Goal: Download file/media

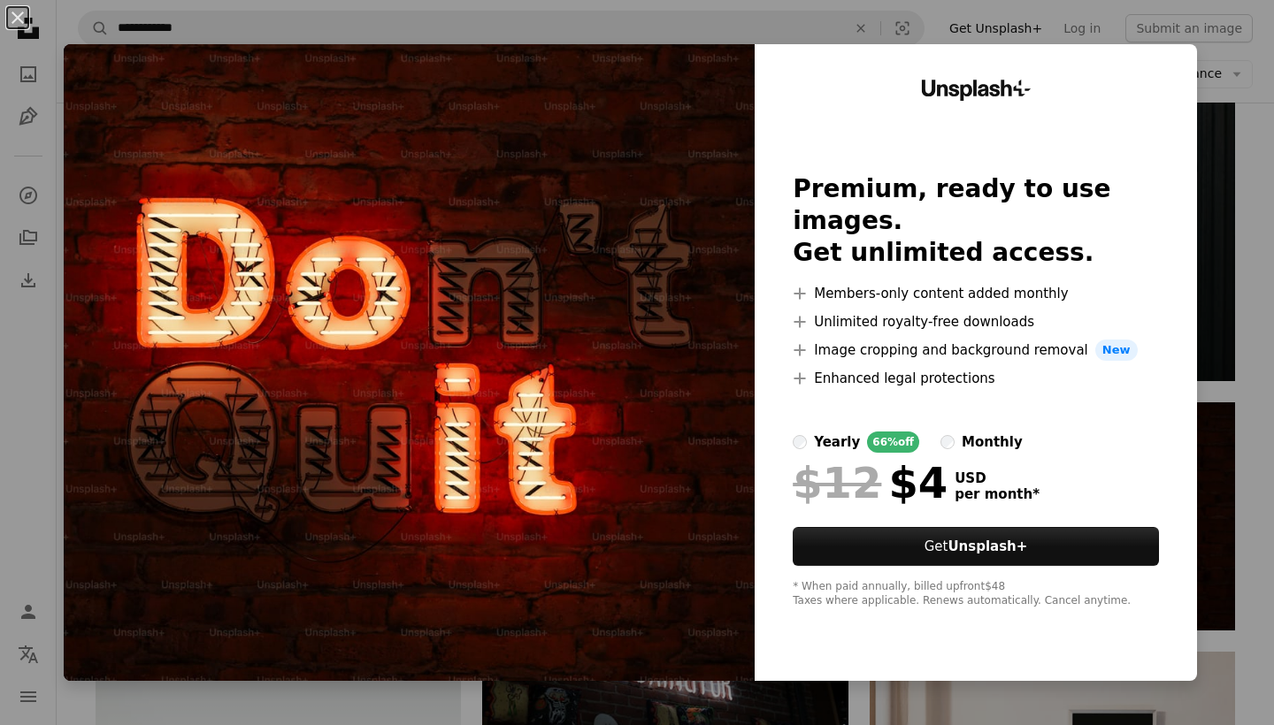
scroll to position [2555, 0]
click at [18, 23] on button "An X shape" at bounding box center [17, 17] width 21 height 21
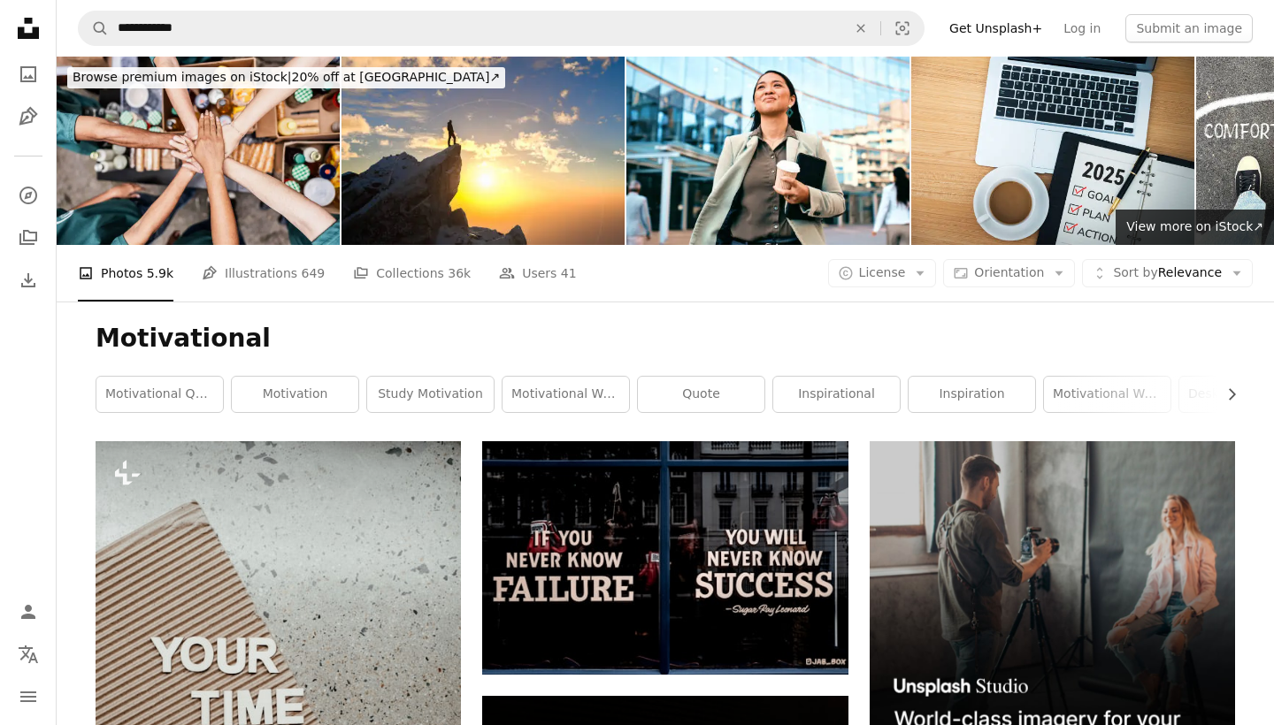
scroll to position [0, 0]
click at [878, 275] on span "License" at bounding box center [882, 272] width 47 height 14
click at [893, 418] on span "Free" at bounding box center [929, 415] width 108 height 18
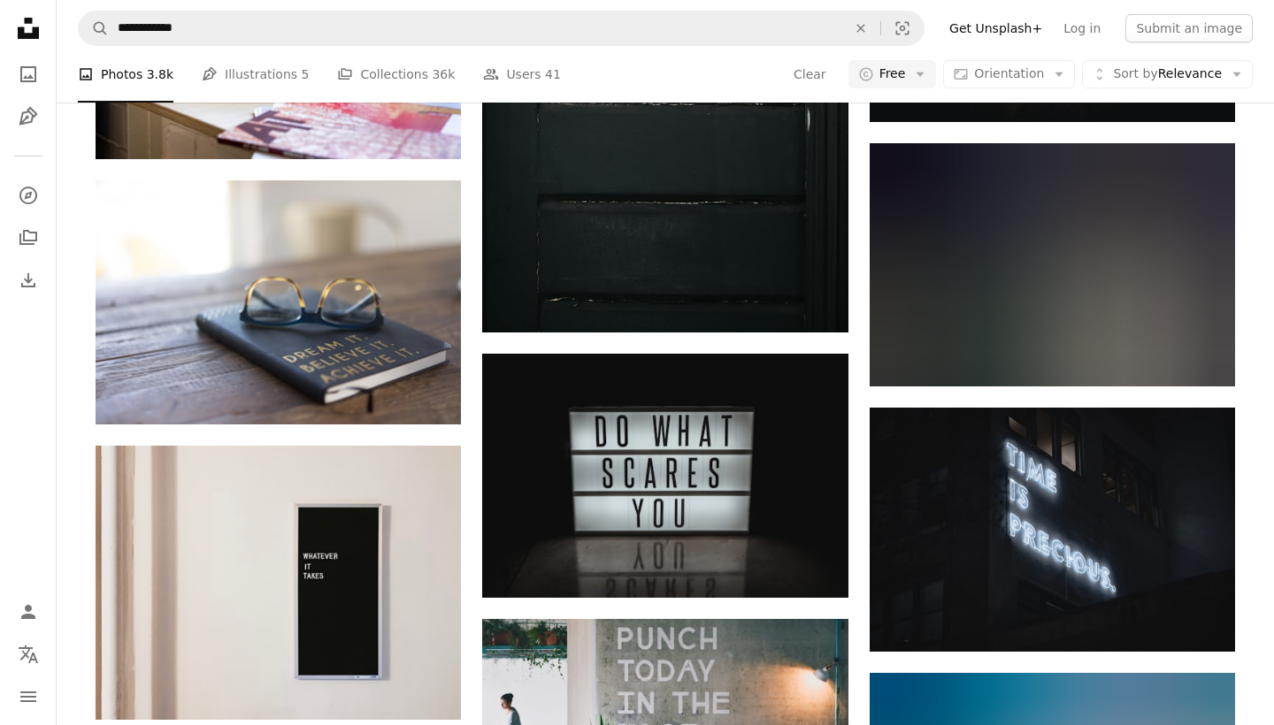
scroll to position [1619, 0]
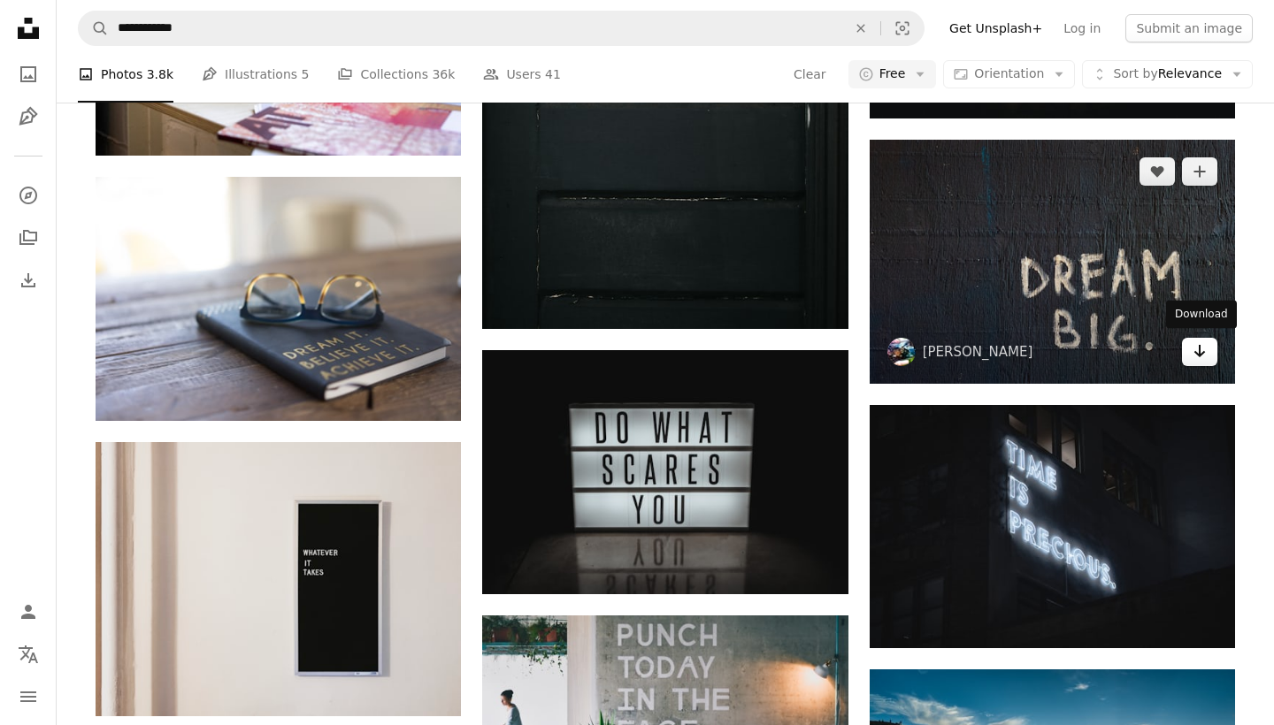
click at [1190, 353] on link "Arrow pointing down" at bounding box center [1199, 352] width 35 height 28
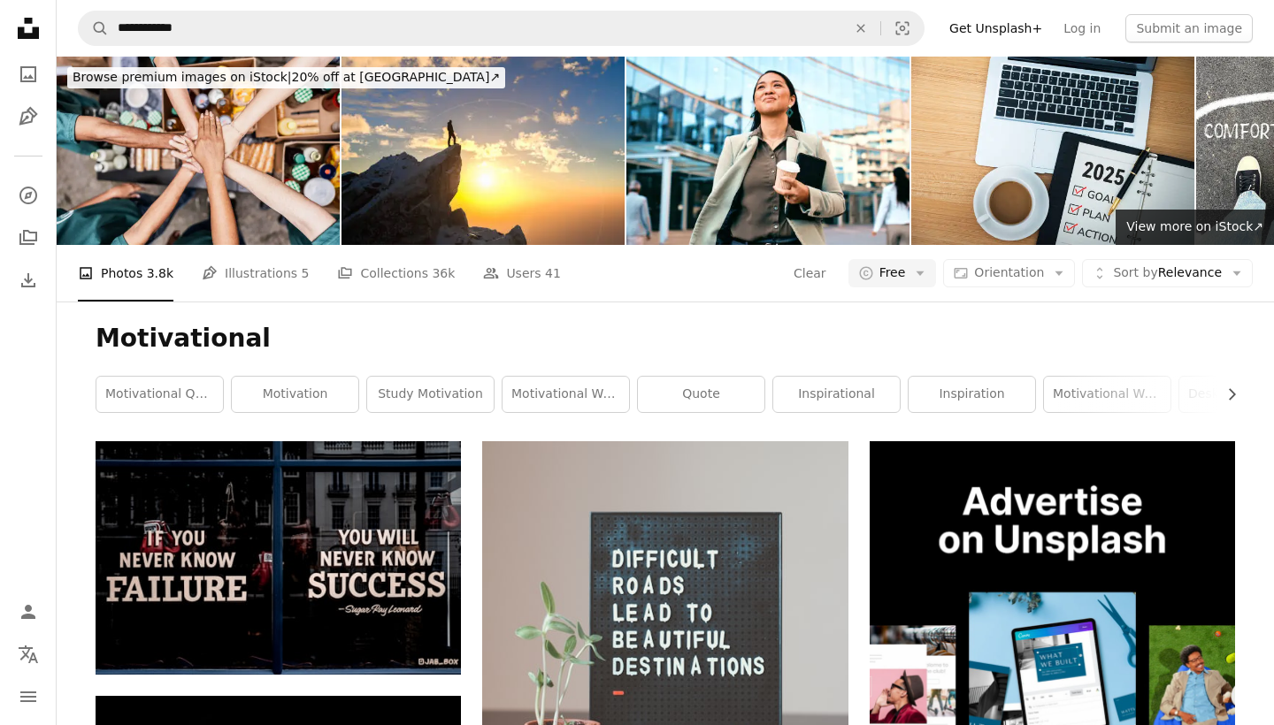
scroll to position [0, 0]
click at [298, 391] on link "motivation" at bounding box center [295, 394] width 126 height 35
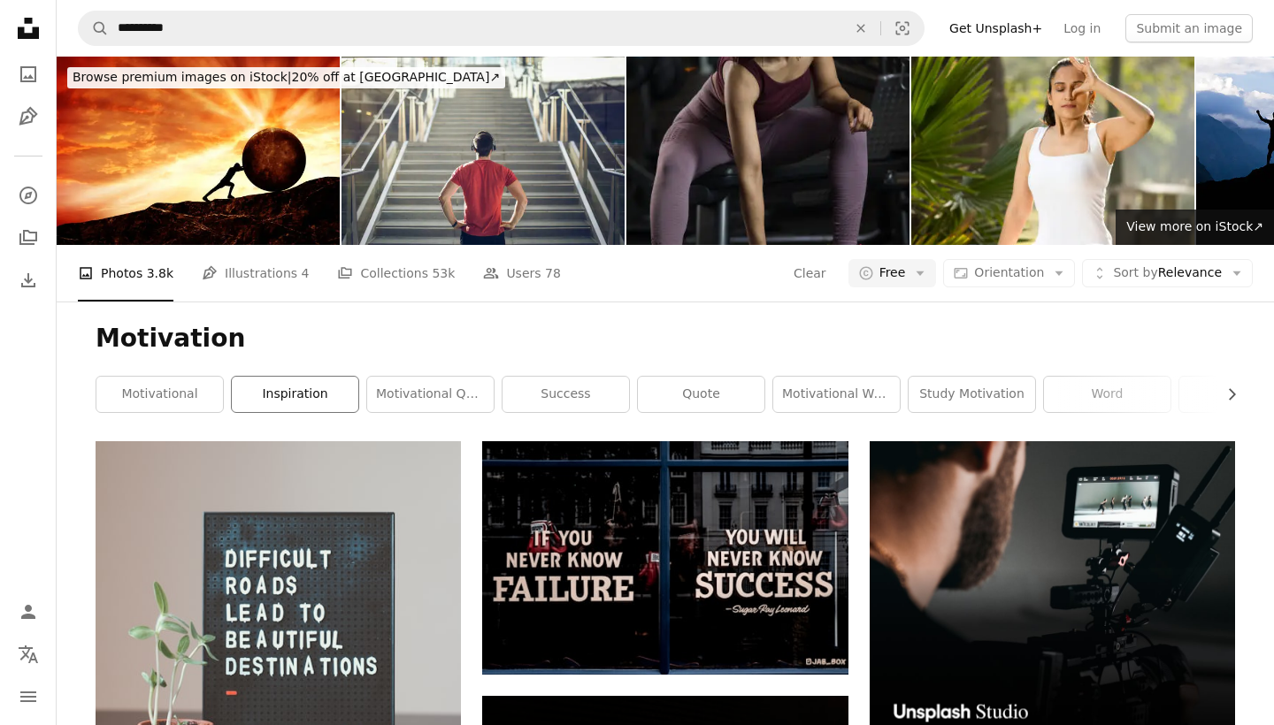
click at [297, 391] on link "inspiration" at bounding box center [295, 394] width 126 height 35
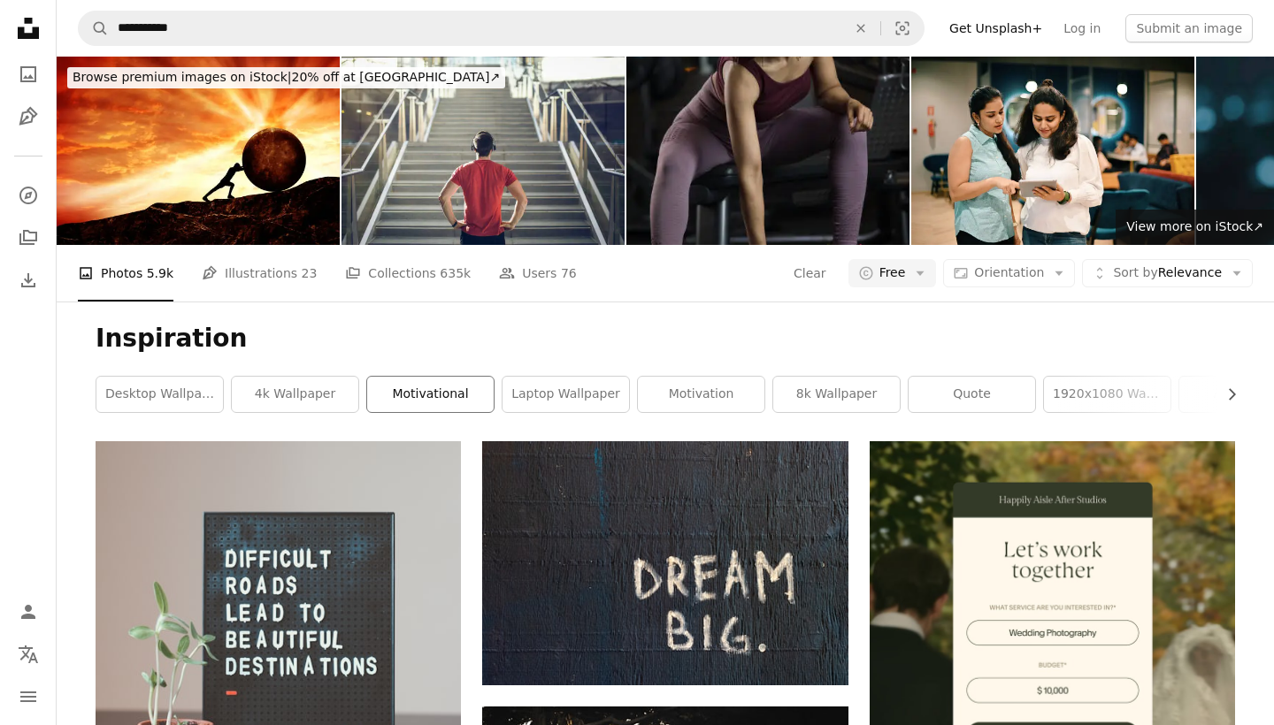
click at [451, 384] on link "motivational" at bounding box center [430, 394] width 126 height 35
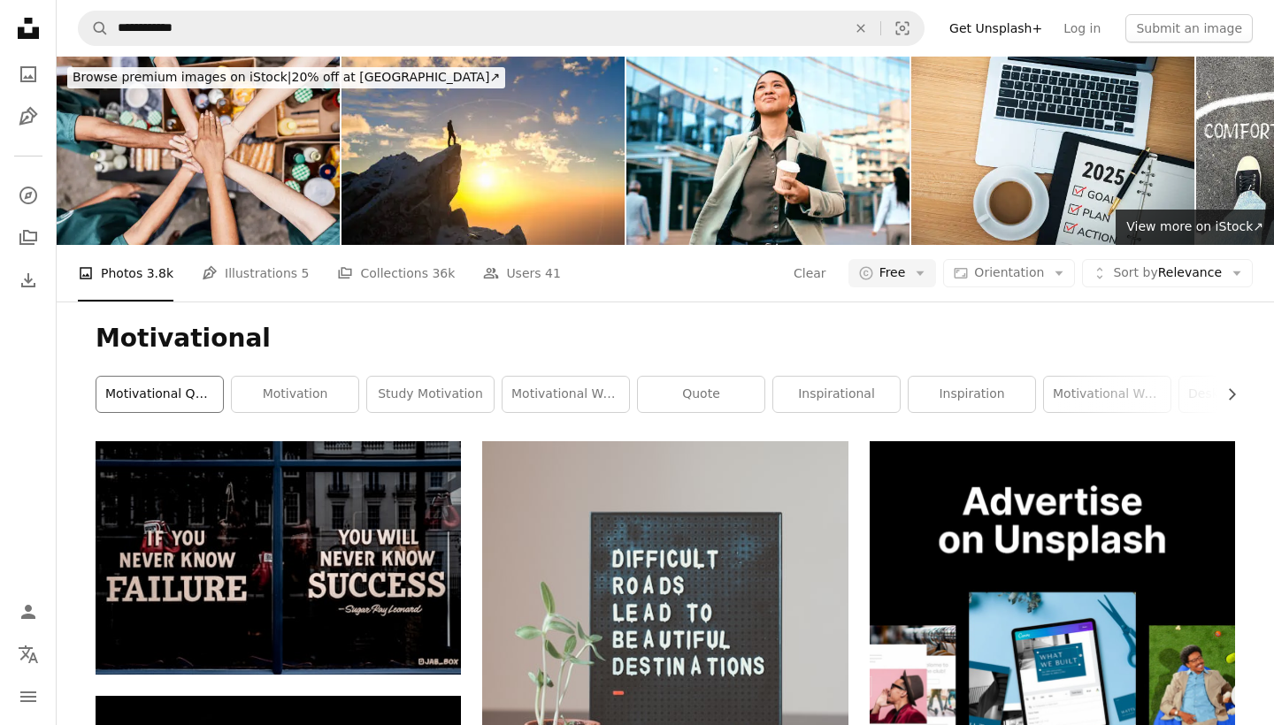
click at [191, 385] on link "motivational quotes" at bounding box center [159, 394] width 126 height 35
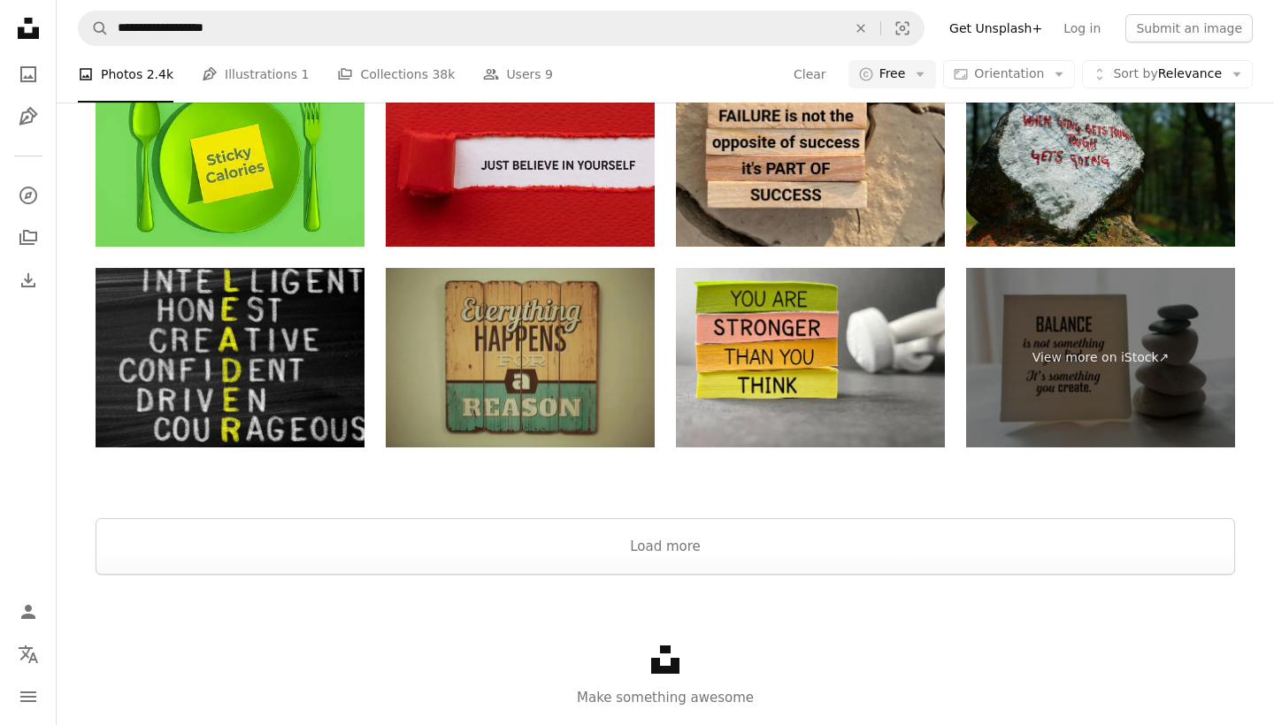
scroll to position [3713, 0]
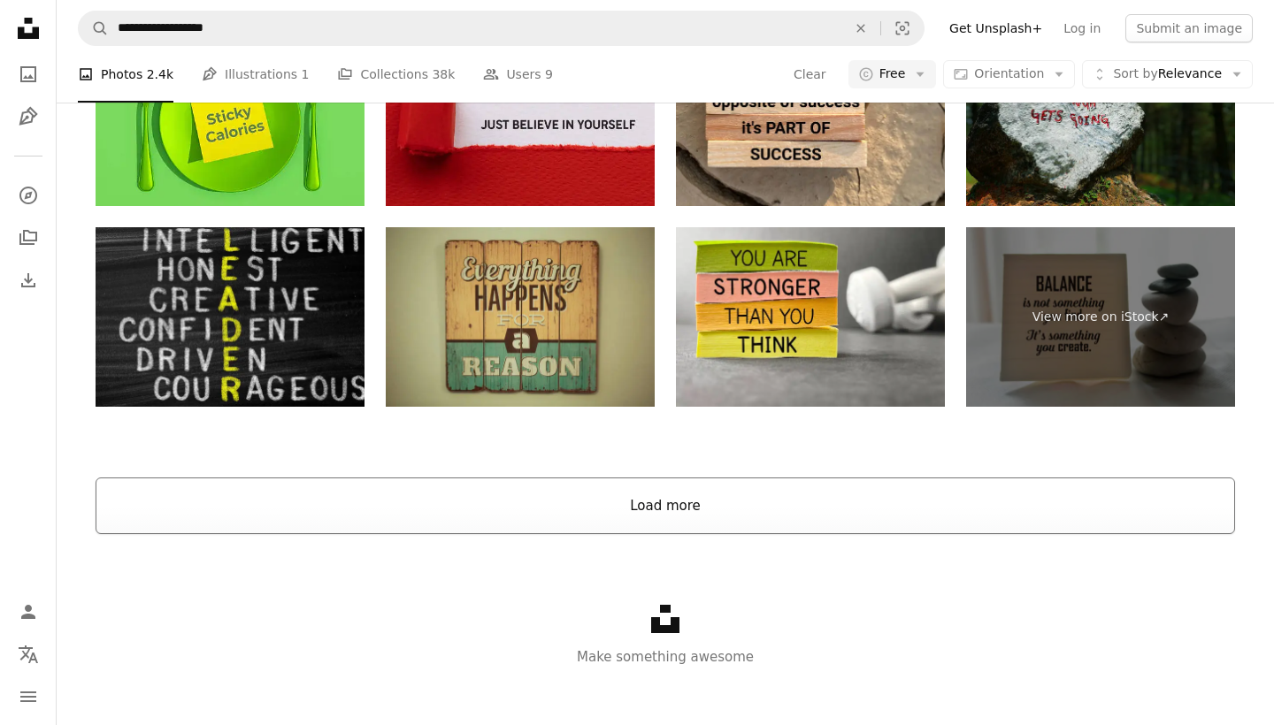
click at [470, 498] on button "Load more" at bounding box center [665, 506] width 1139 height 57
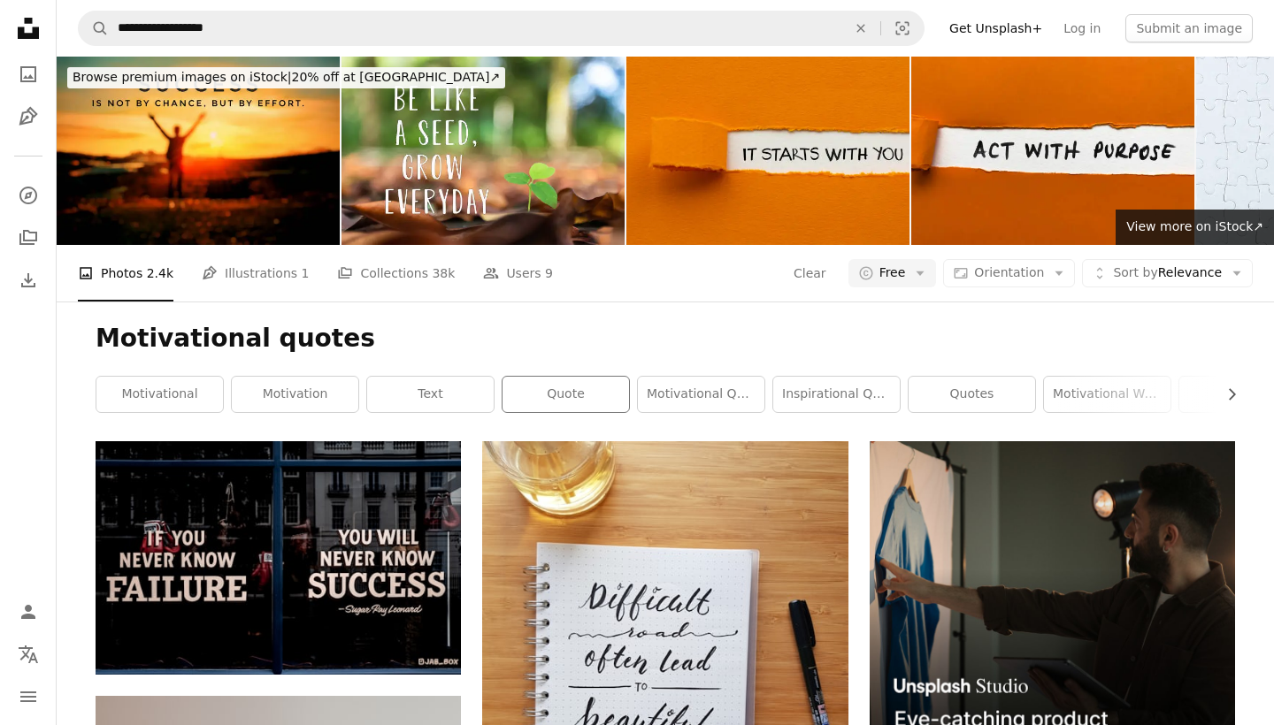
scroll to position [0, 0]
click at [670, 403] on link "motivational quote" at bounding box center [701, 394] width 126 height 35
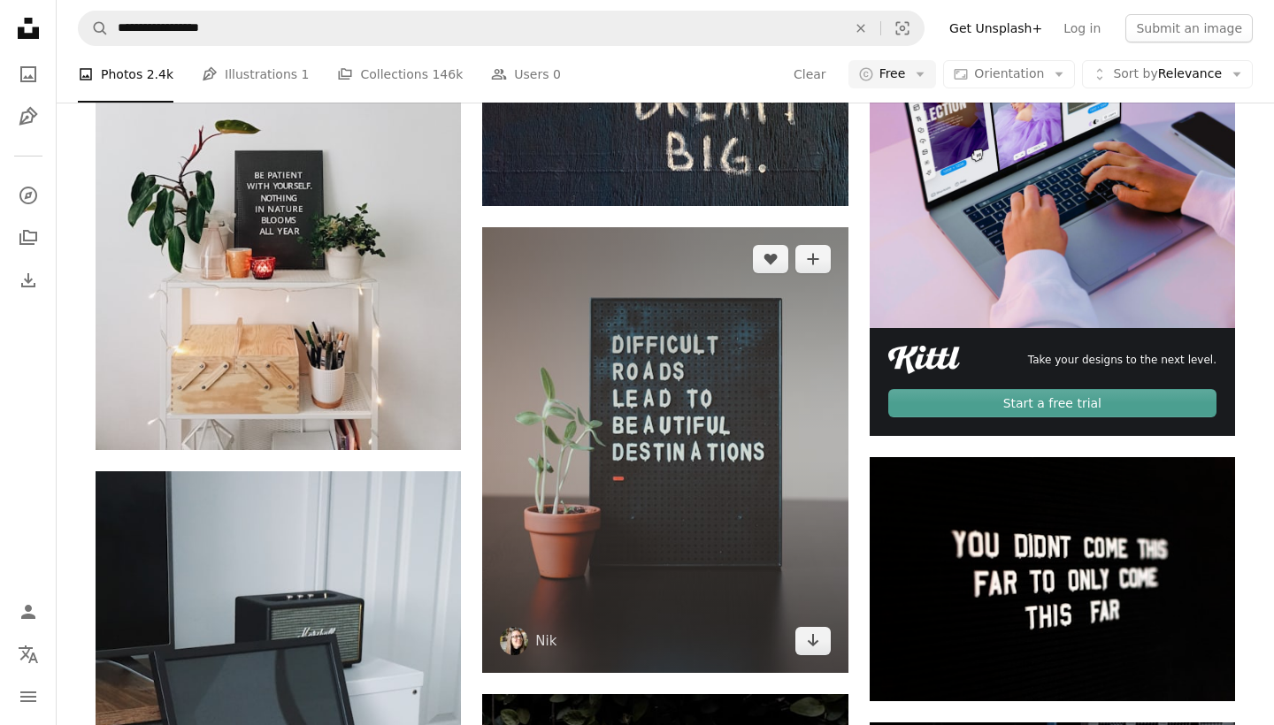
scroll to position [498, 0]
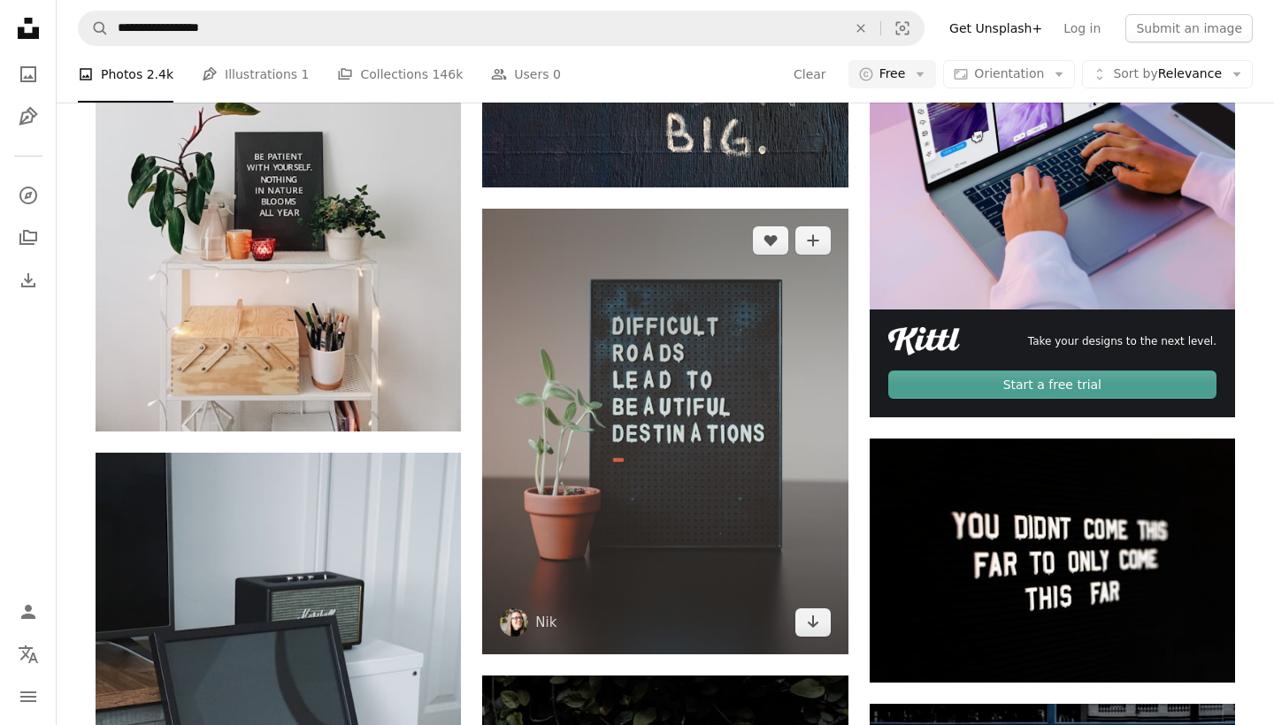
click at [633, 463] on img at bounding box center [664, 432] width 365 height 446
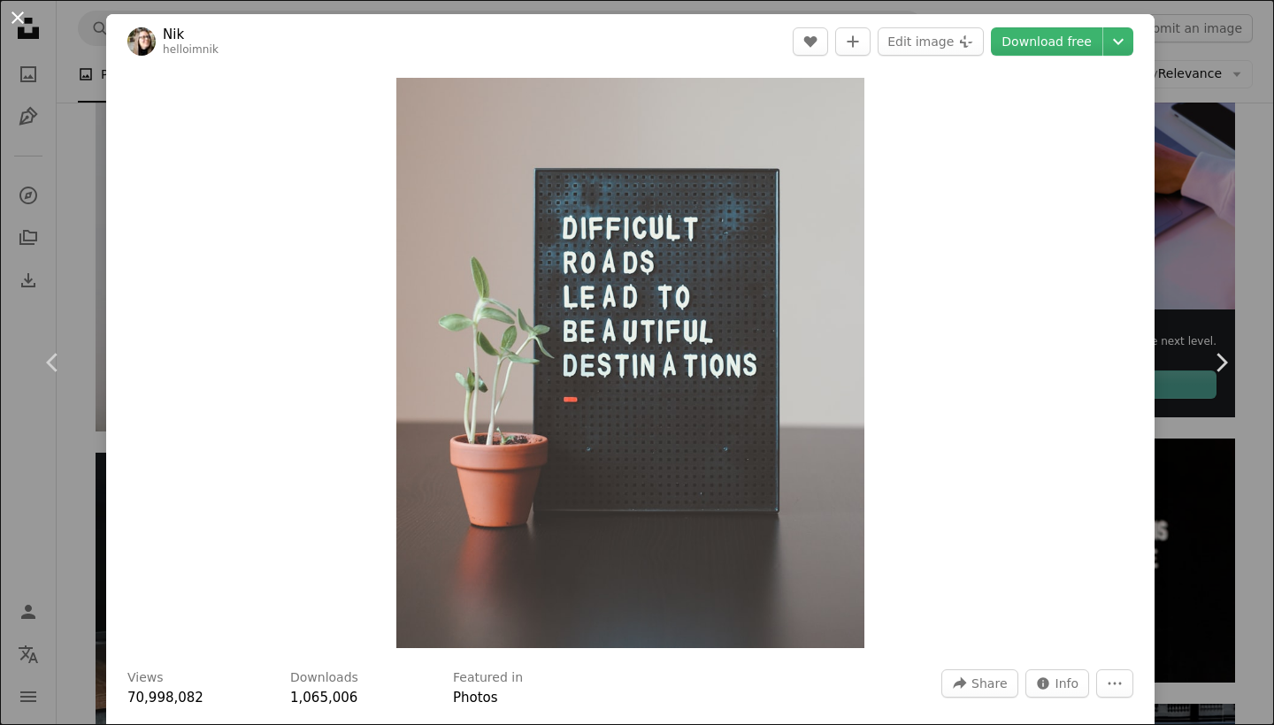
click at [10, 19] on button "An X shape" at bounding box center [17, 17] width 21 height 21
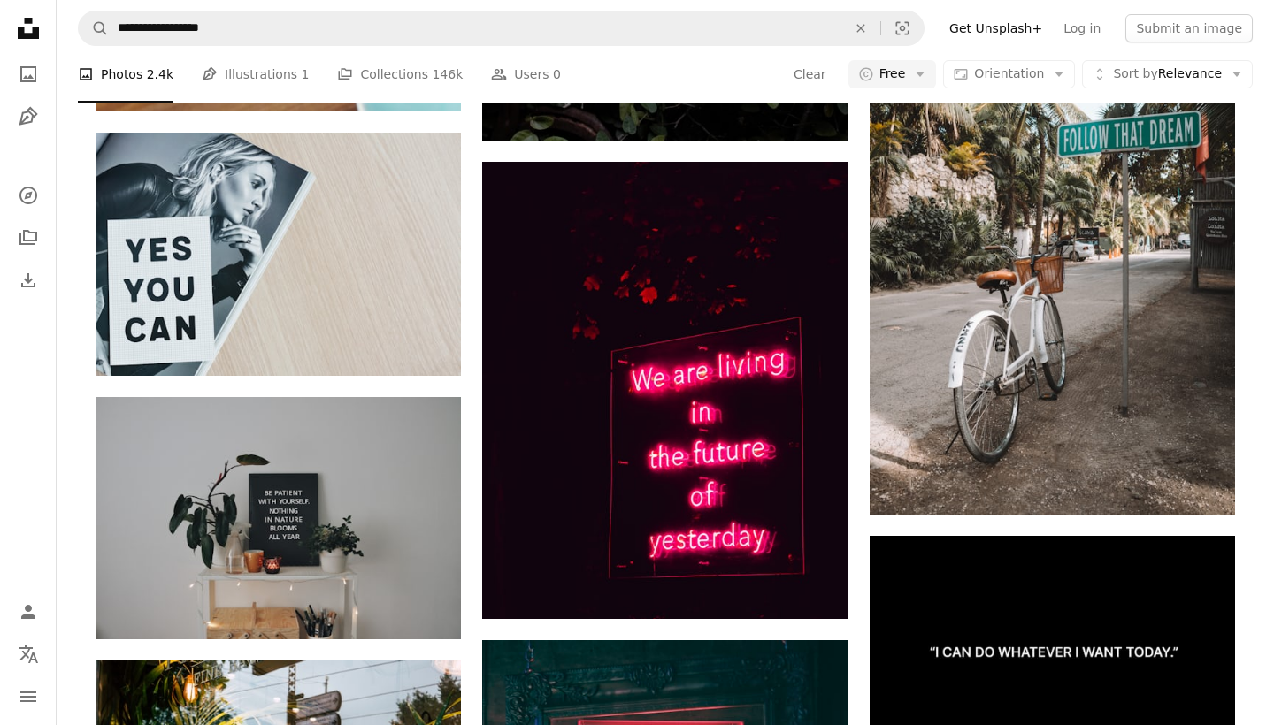
scroll to position [1479, 0]
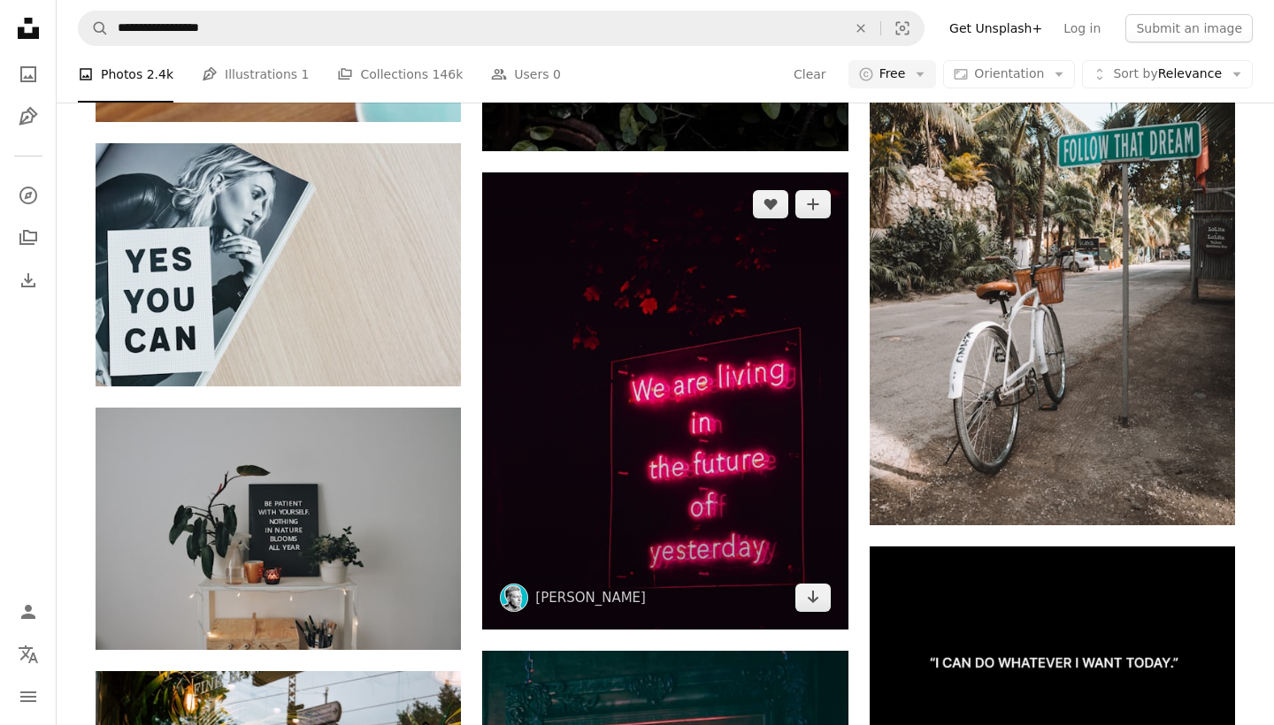
click at [647, 440] on img at bounding box center [664, 400] width 365 height 457
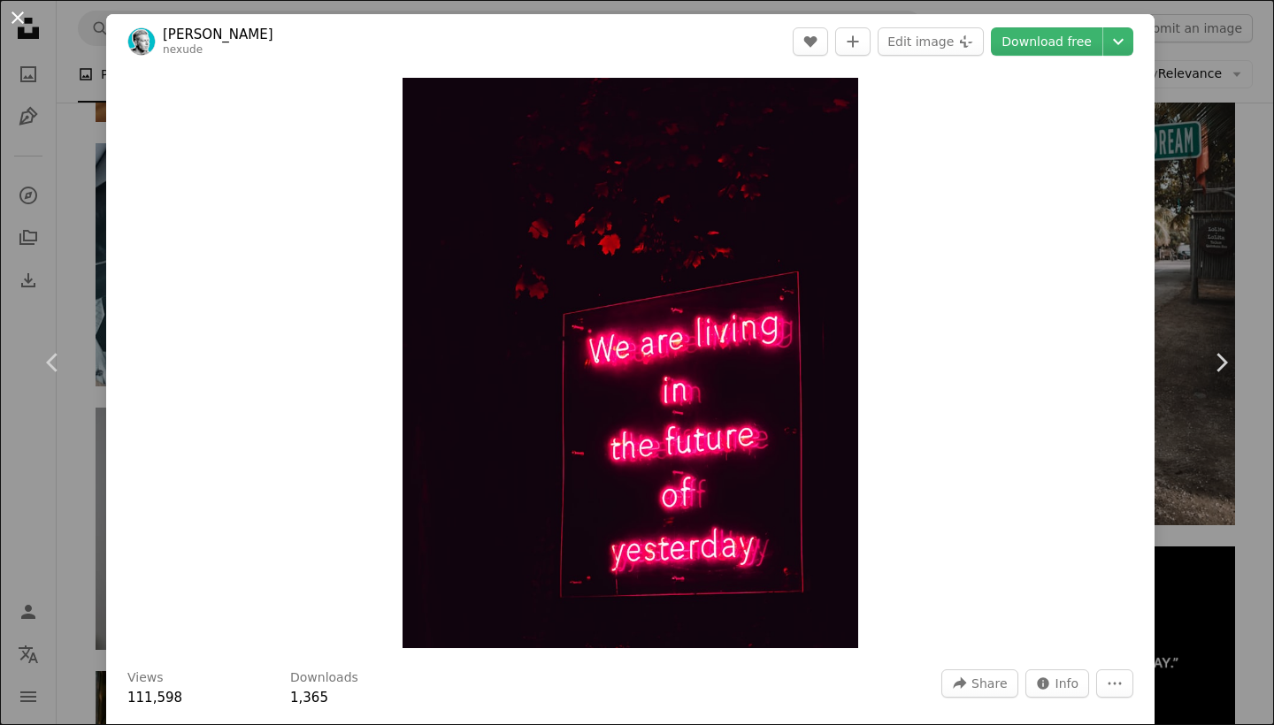
click at [17, 25] on button "An X shape" at bounding box center [17, 17] width 21 height 21
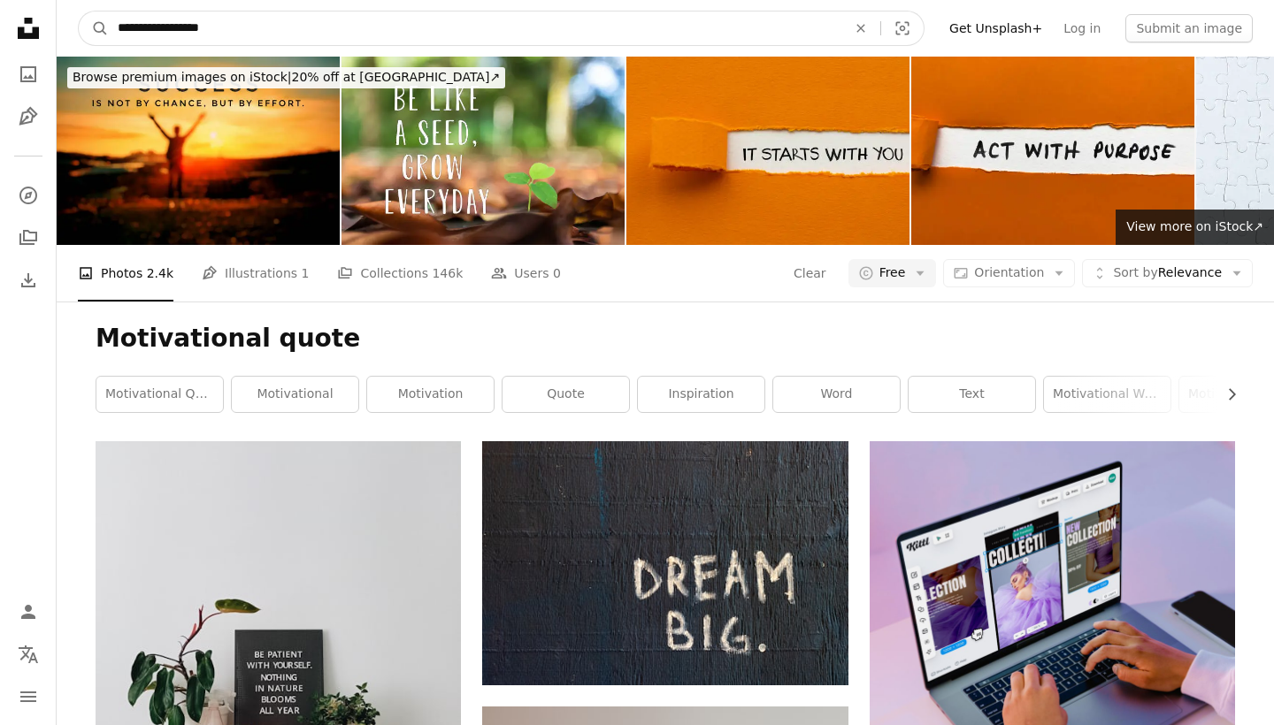
click at [363, 32] on input "**********" at bounding box center [475, 28] width 732 height 34
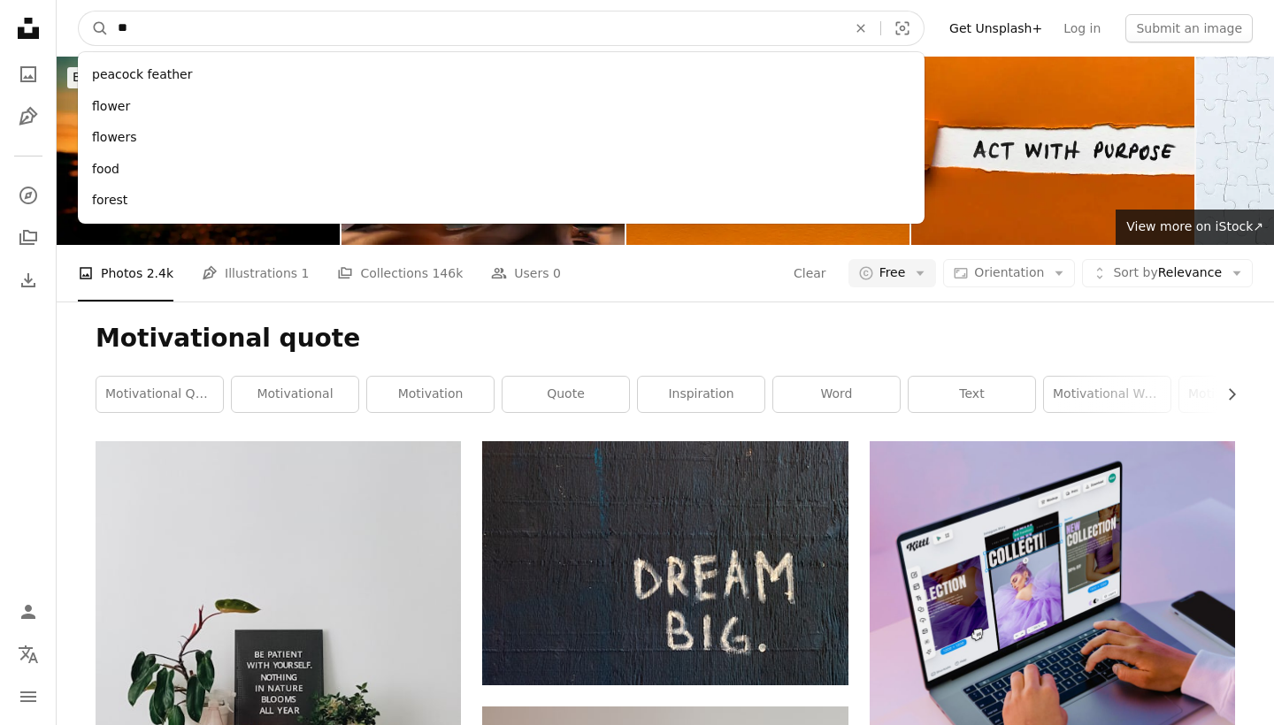
type input "**"
click at [94, 28] on button "A magnifying glass" at bounding box center [94, 28] width 30 height 34
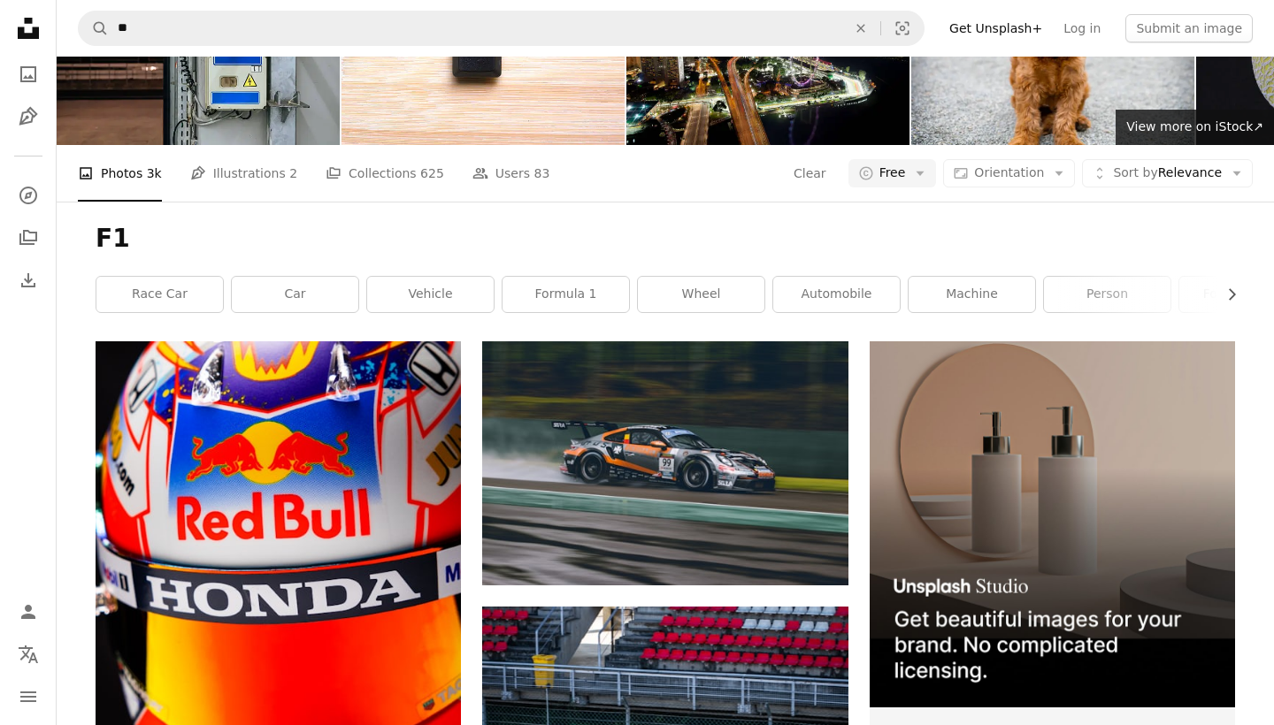
scroll to position [130, 0]
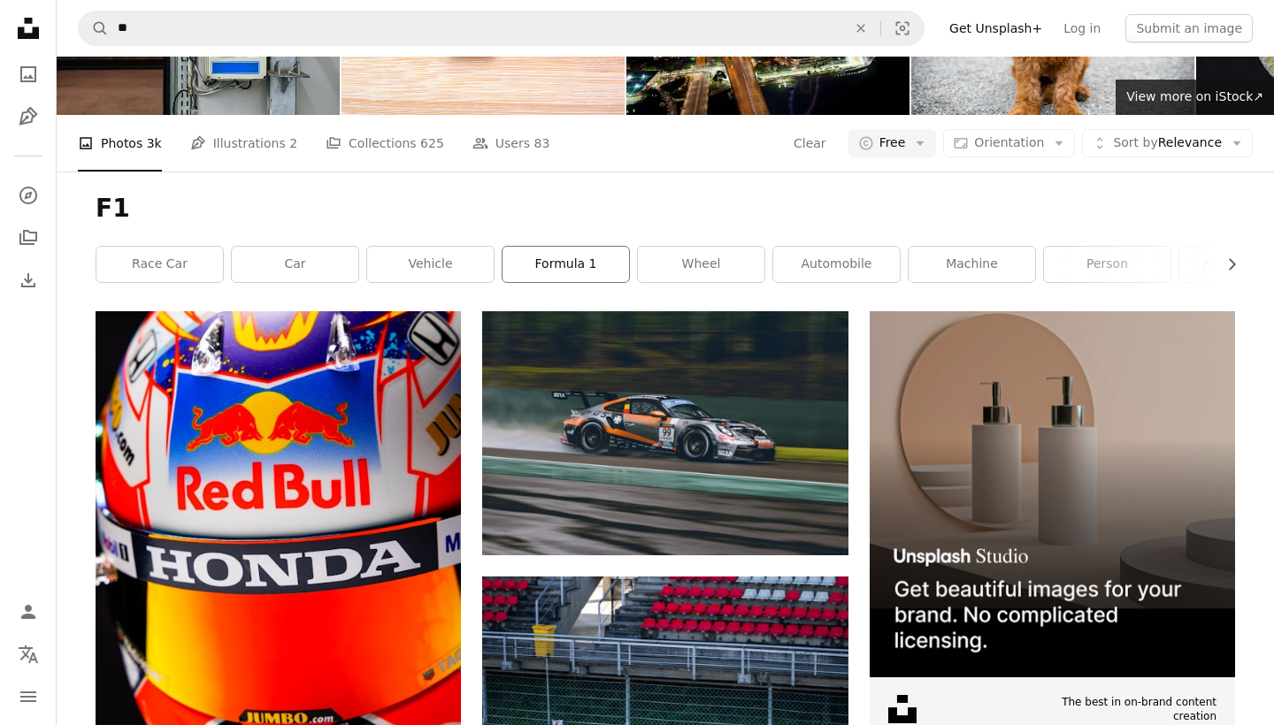
click at [585, 250] on link "formula 1" at bounding box center [565, 264] width 126 height 35
